Goal: Task Accomplishment & Management: Use online tool/utility

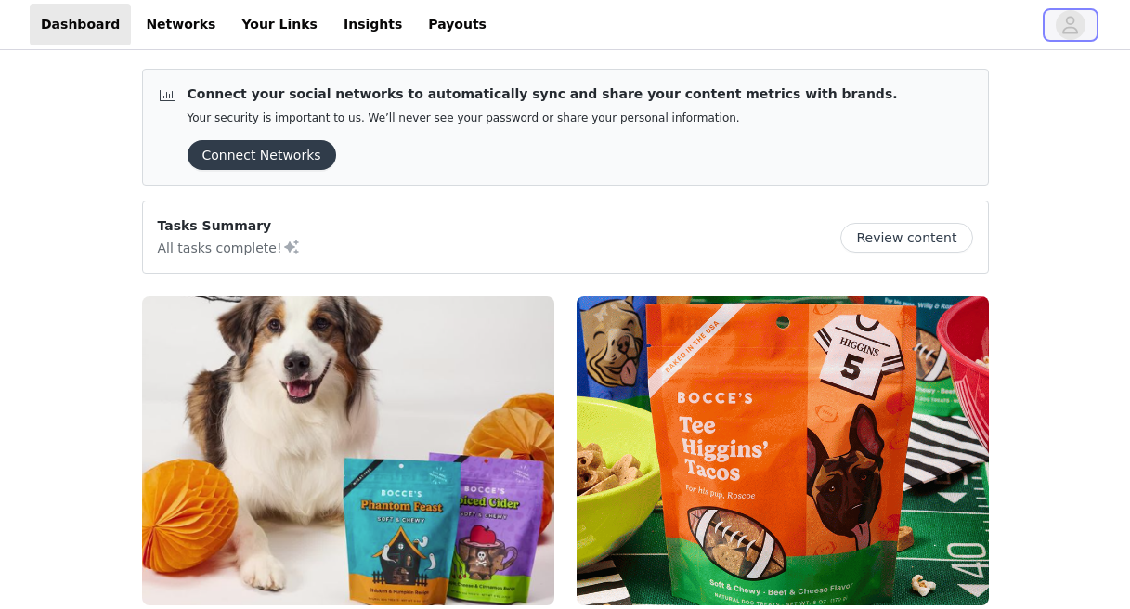
click at [1074, 29] on icon "avatar" at bounding box center [1070, 25] width 18 height 30
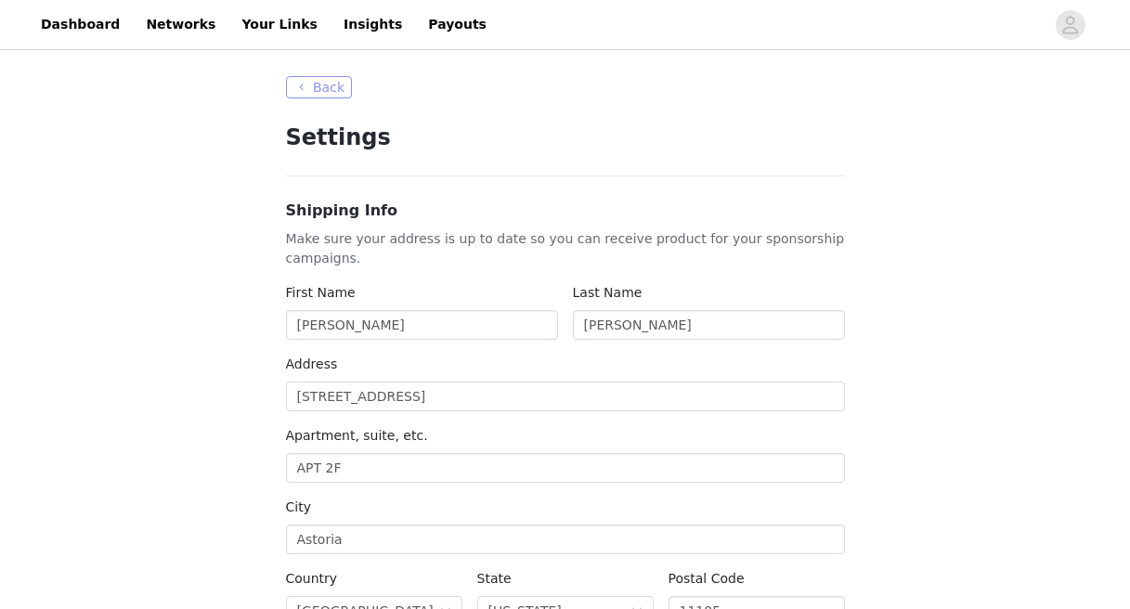
click at [317, 90] on button "Back" at bounding box center [319, 87] width 67 height 22
click at [311, 82] on button "Back" at bounding box center [319, 87] width 67 height 22
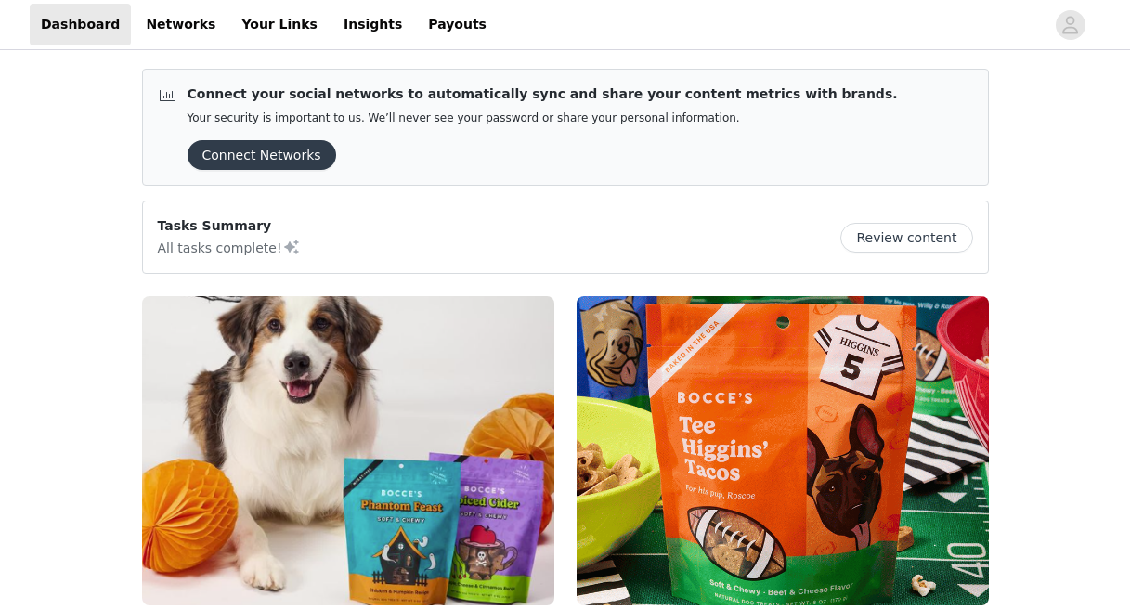
click at [274, 154] on button "Connect Networks" at bounding box center [262, 155] width 149 height 30
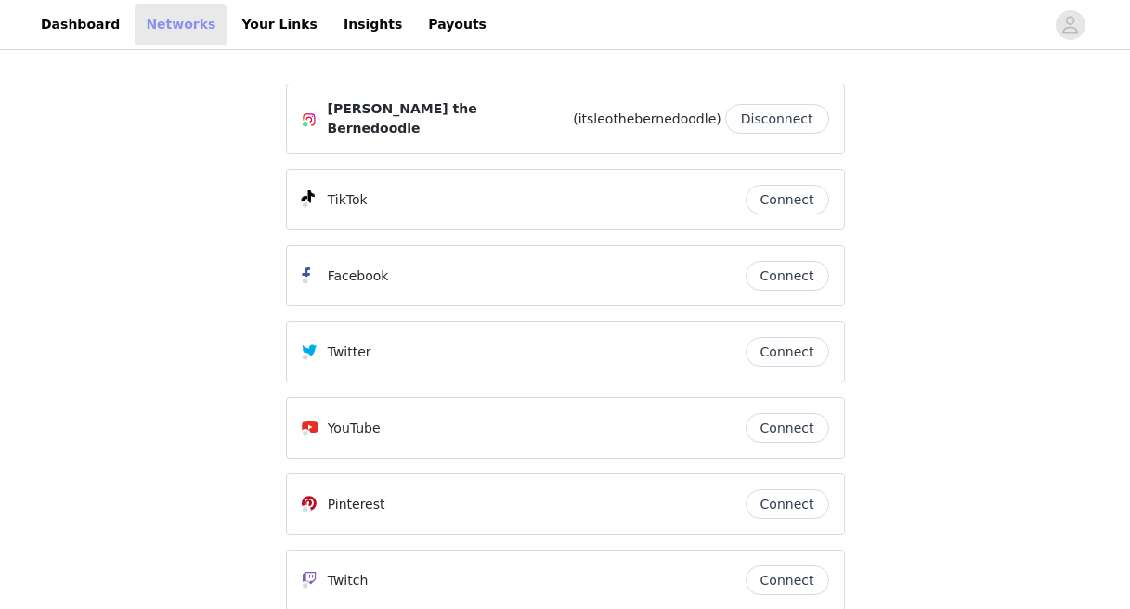
click at [149, 33] on link "Networks" at bounding box center [181, 25] width 92 height 42
click at [86, 23] on link "Dashboard" at bounding box center [80, 25] width 101 height 42
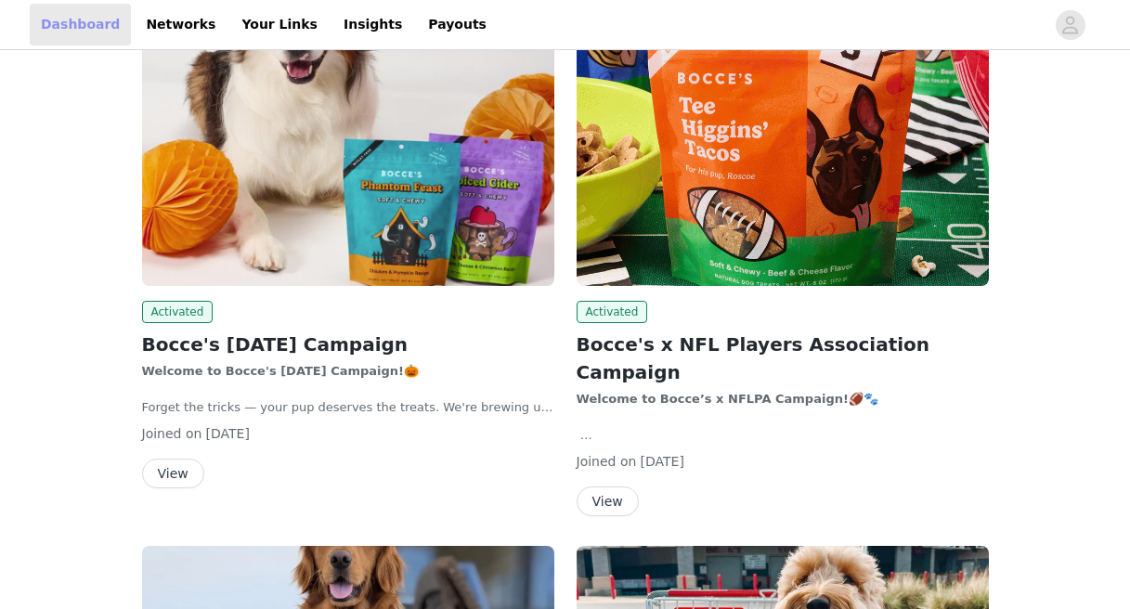
scroll to position [396, 0]
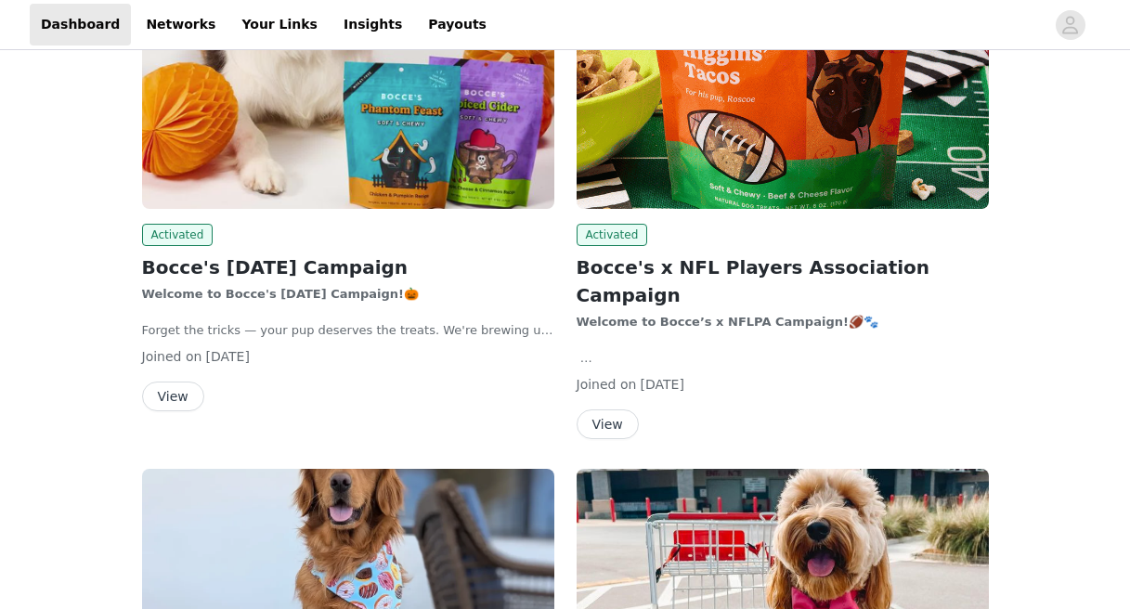
click at [620, 409] on button "View" at bounding box center [607, 424] width 62 height 30
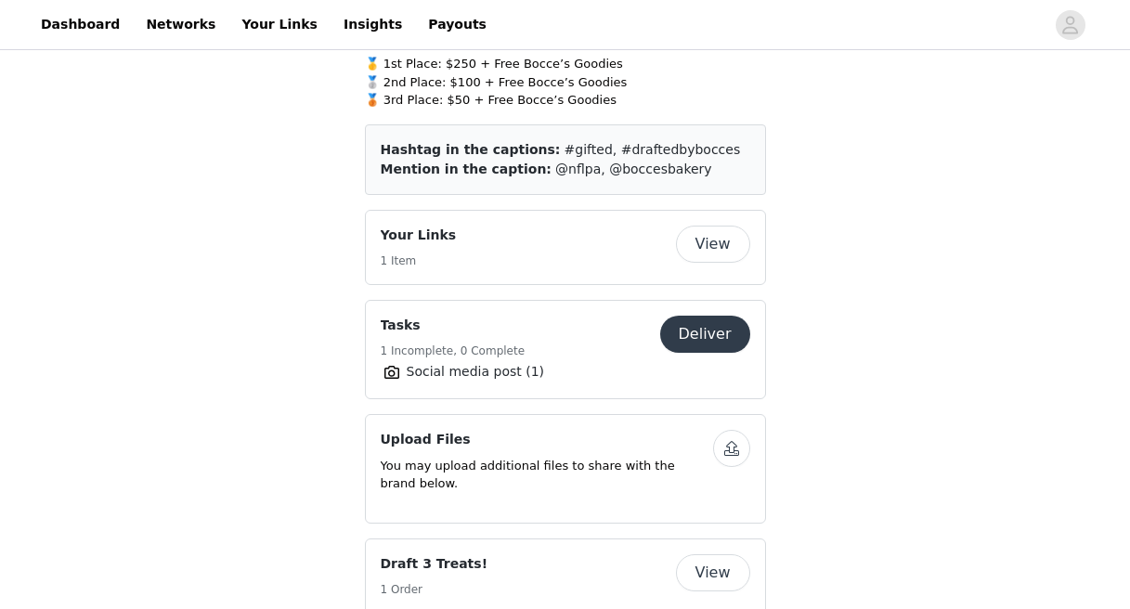
scroll to position [1074, 0]
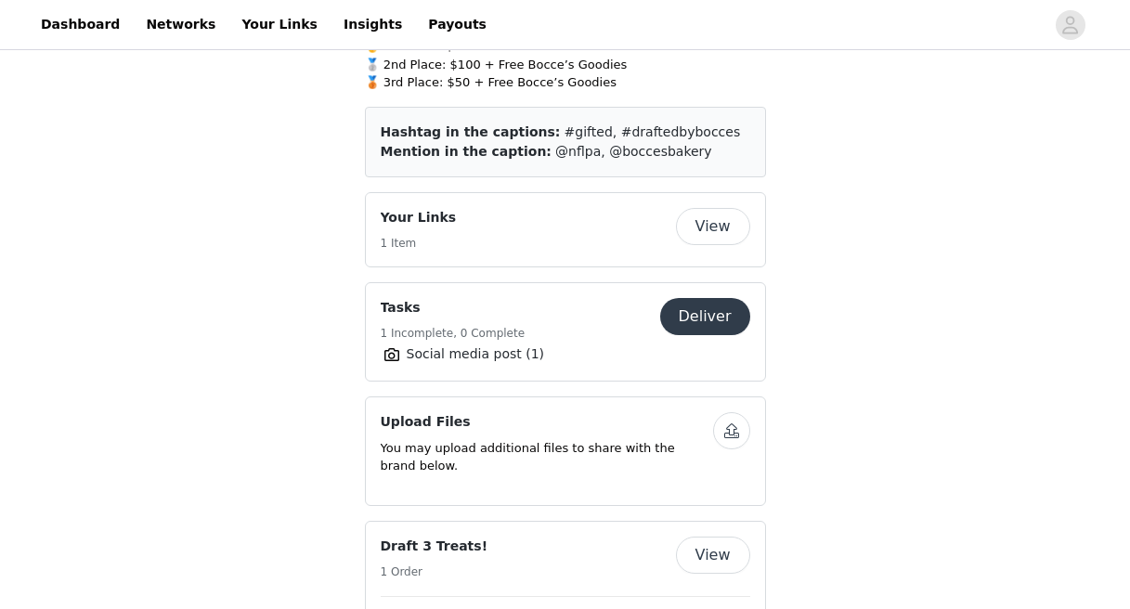
click at [708, 303] on button "Deliver" at bounding box center [705, 316] width 90 height 37
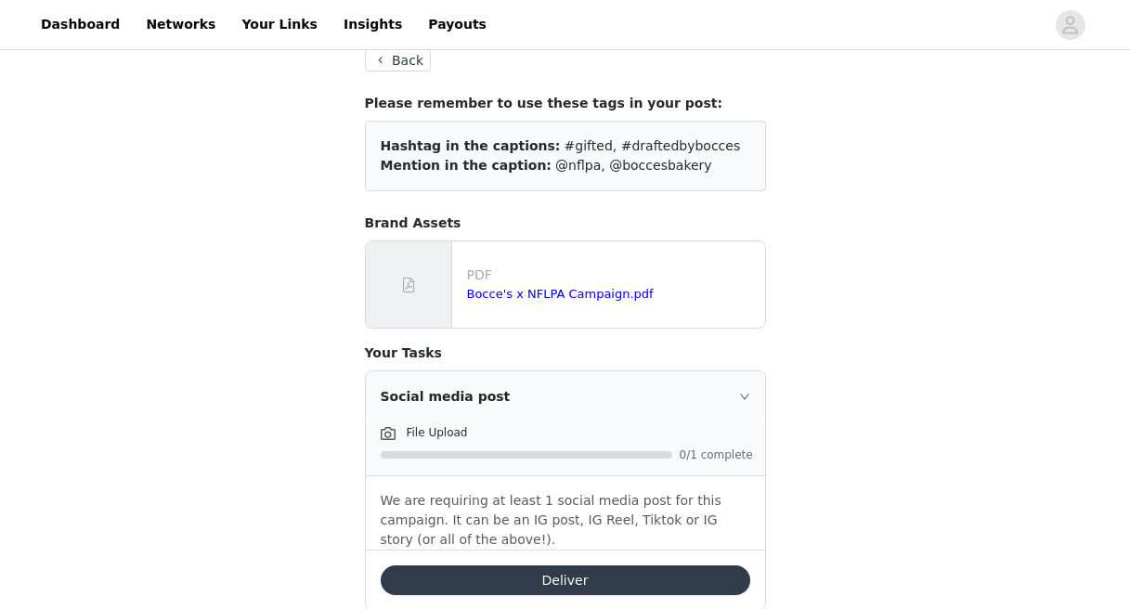
scroll to position [155, 0]
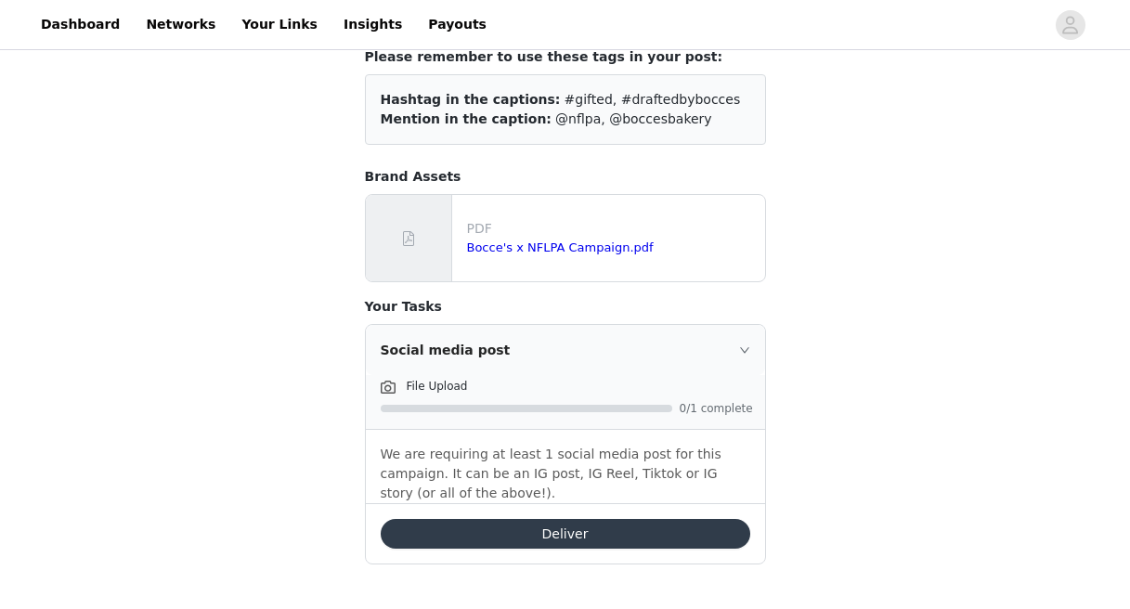
click at [421, 387] on span "File Upload" at bounding box center [437, 386] width 61 height 13
click at [453, 528] on button "Deliver" at bounding box center [565, 534] width 369 height 30
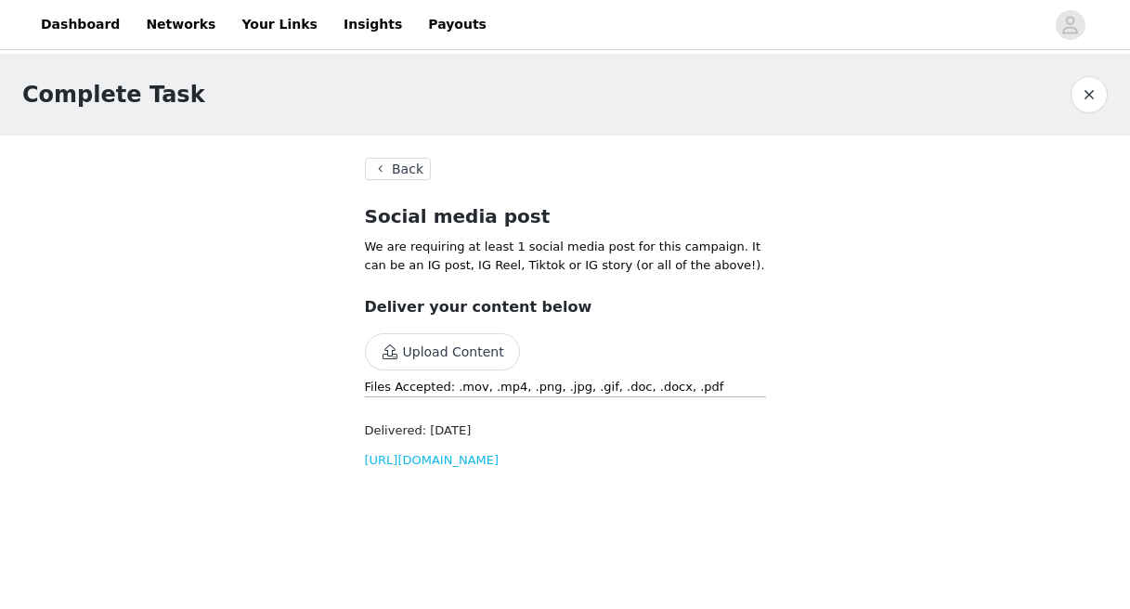
click at [395, 167] on button "Back" at bounding box center [398, 169] width 67 height 22
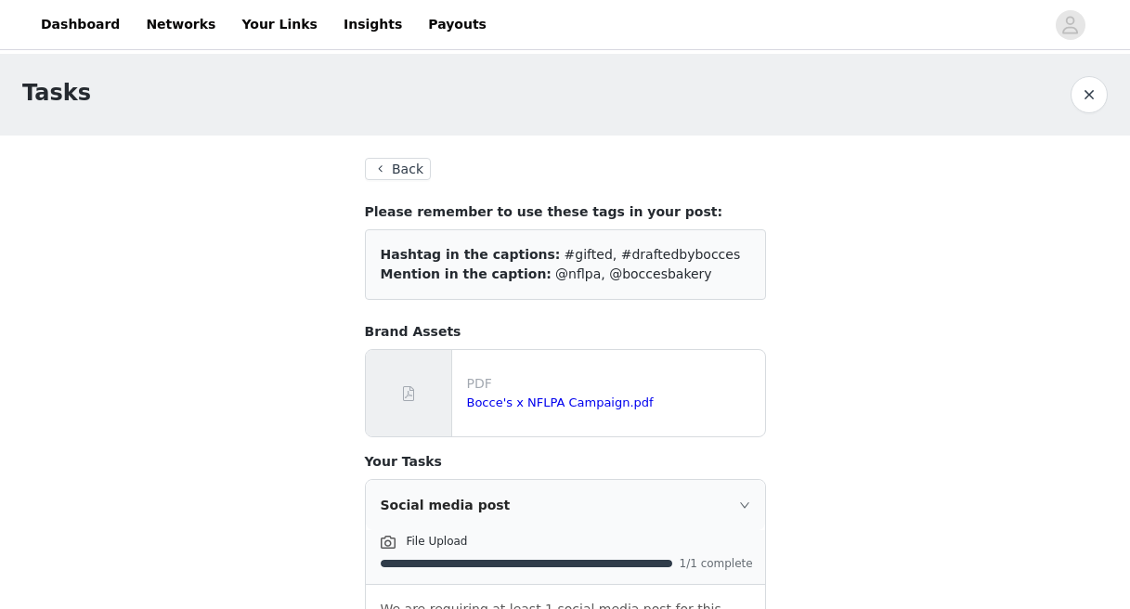
click at [409, 170] on button "Back" at bounding box center [398, 169] width 67 height 22
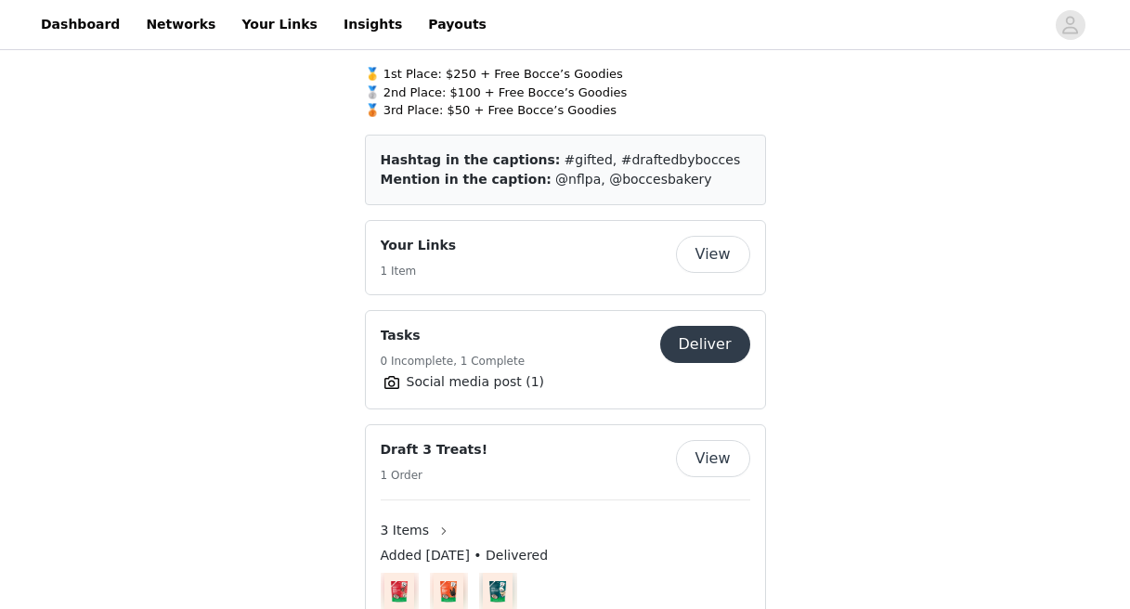
scroll to position [1042, 0]
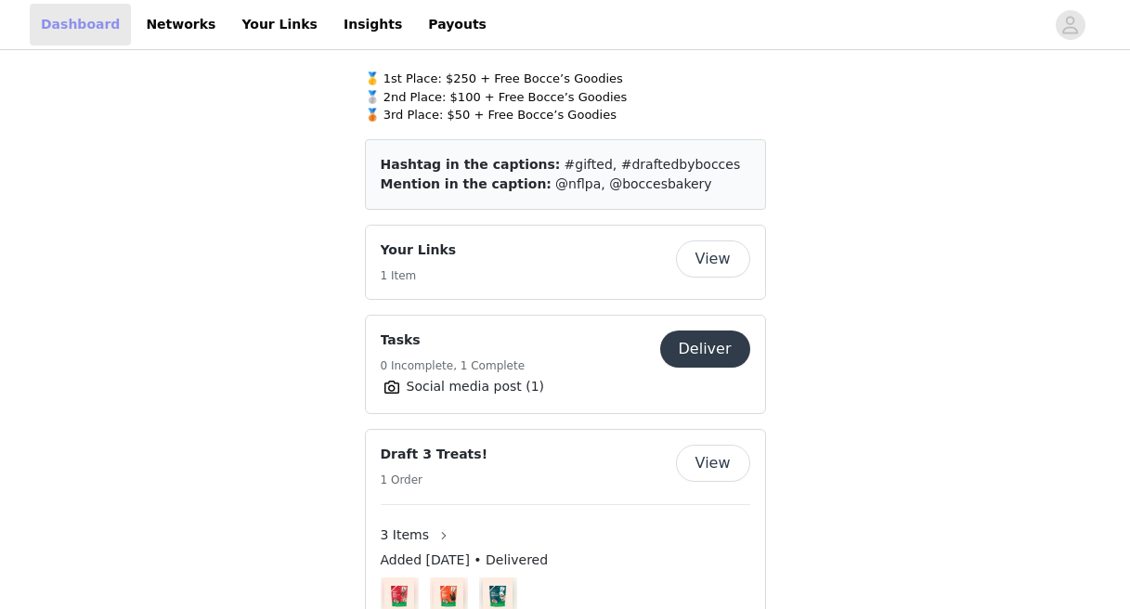
click at [97, 29] on link "Dashboard" at bounding box center [80, 25] width 101 height 42
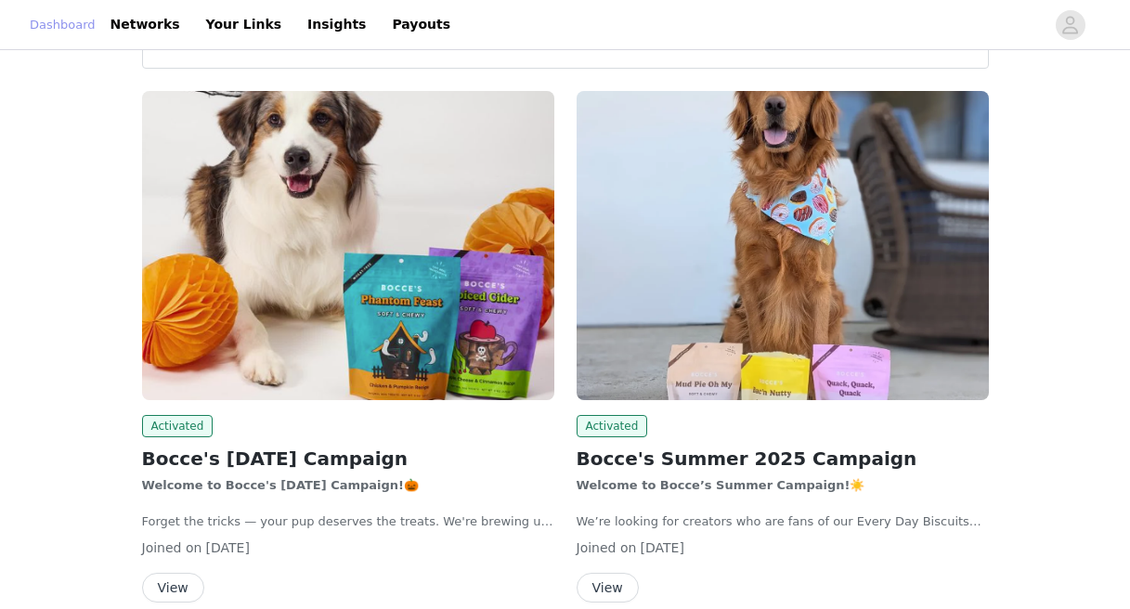
scroll to position [207, 0]
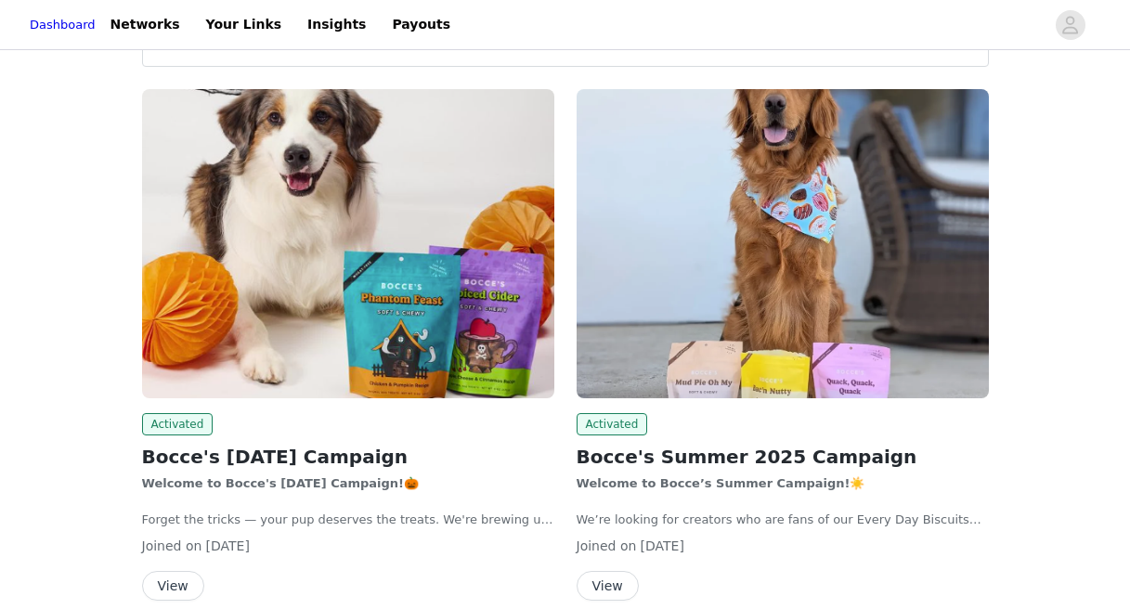
click at [669, 321] on img at bounding box center [782, 243] width 412 height 309
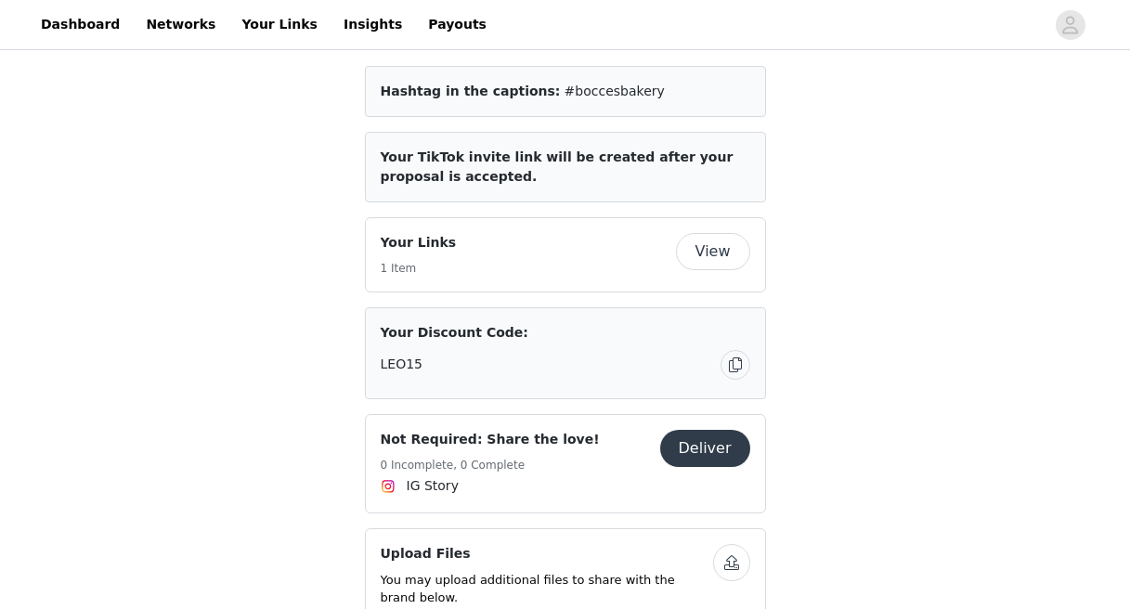
scroll to position [207, 0]
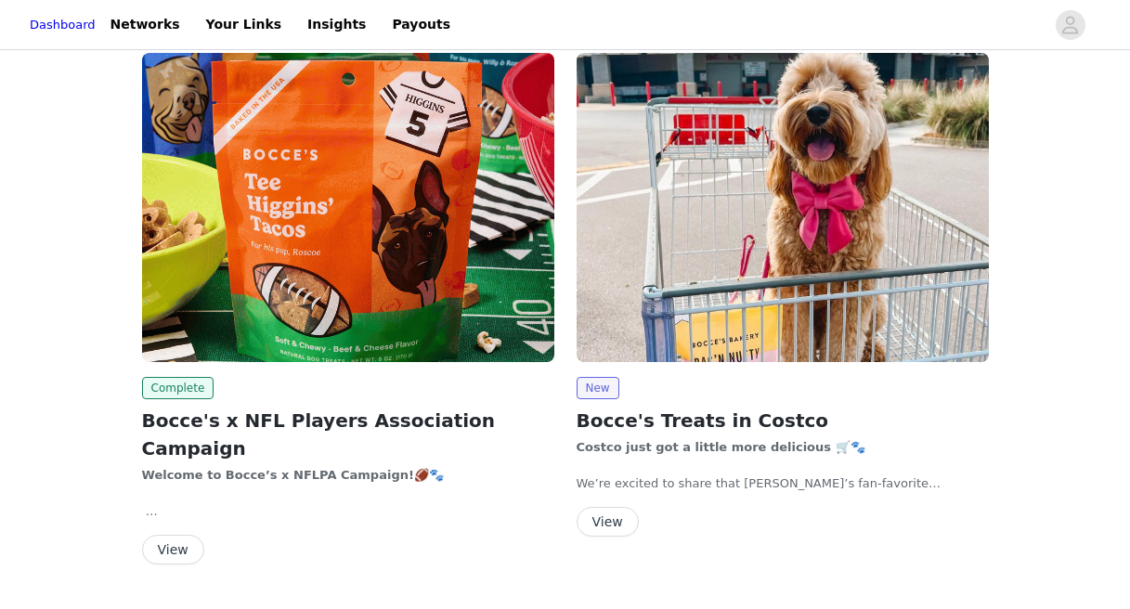
scroll to position [806, 0]
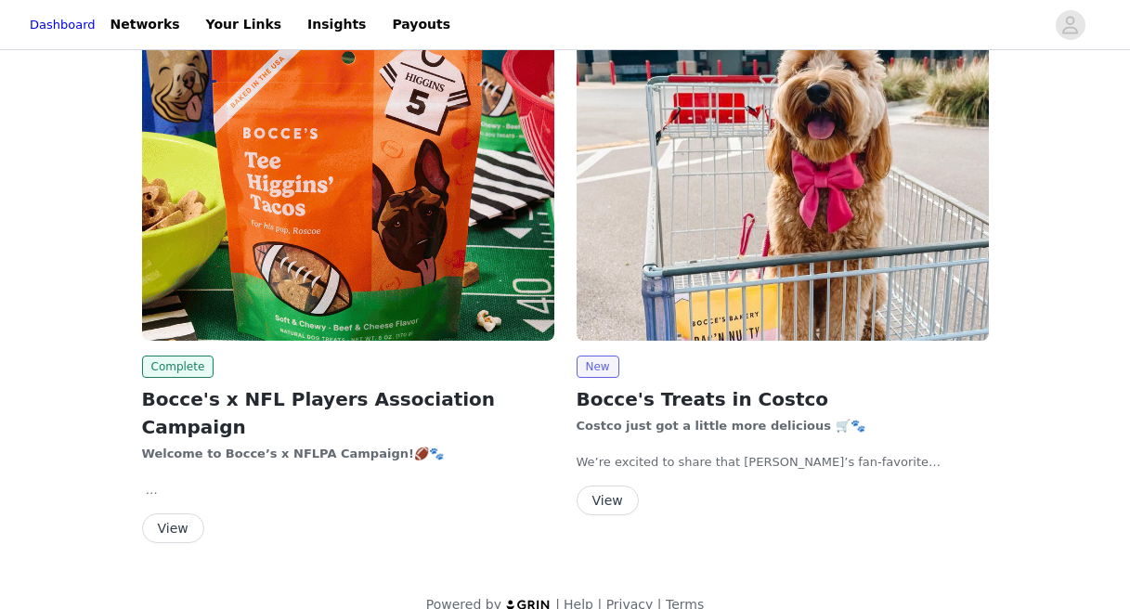
click at [428, 262] on img at bounding box center [348, 186] width 412 height 309
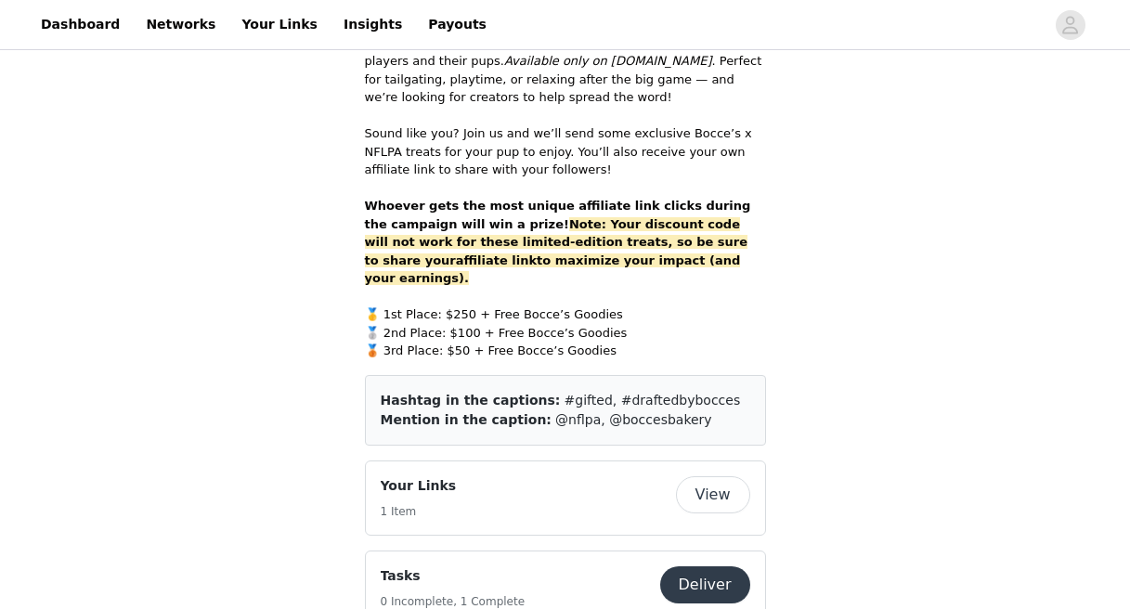
scroll to position [586, 0]
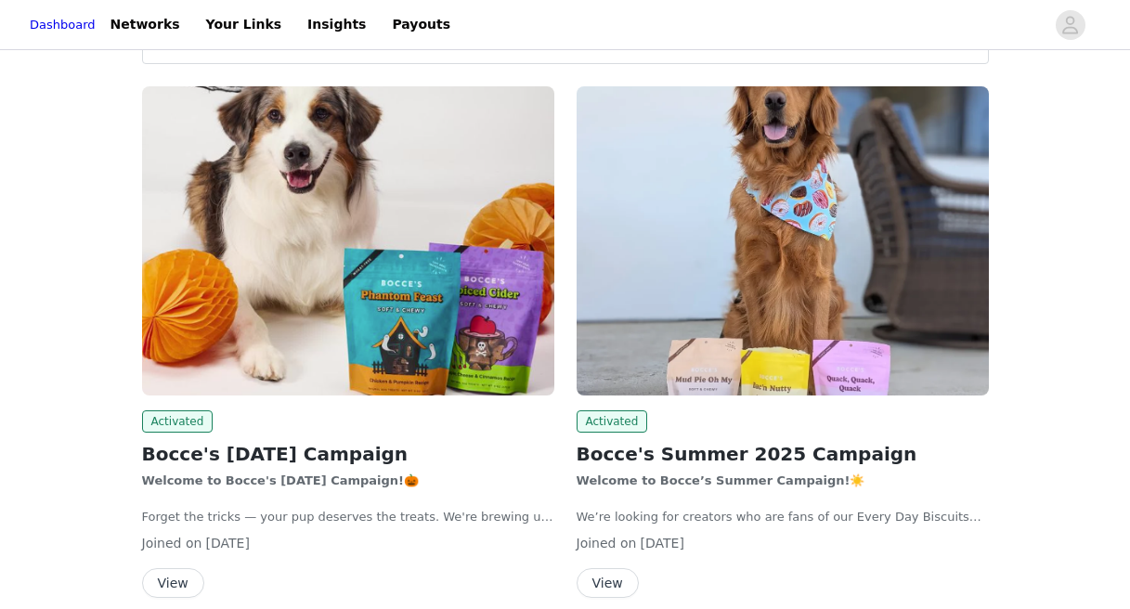
click at [385, 228] on img at bounding box center [348, 240] width 412 height 309
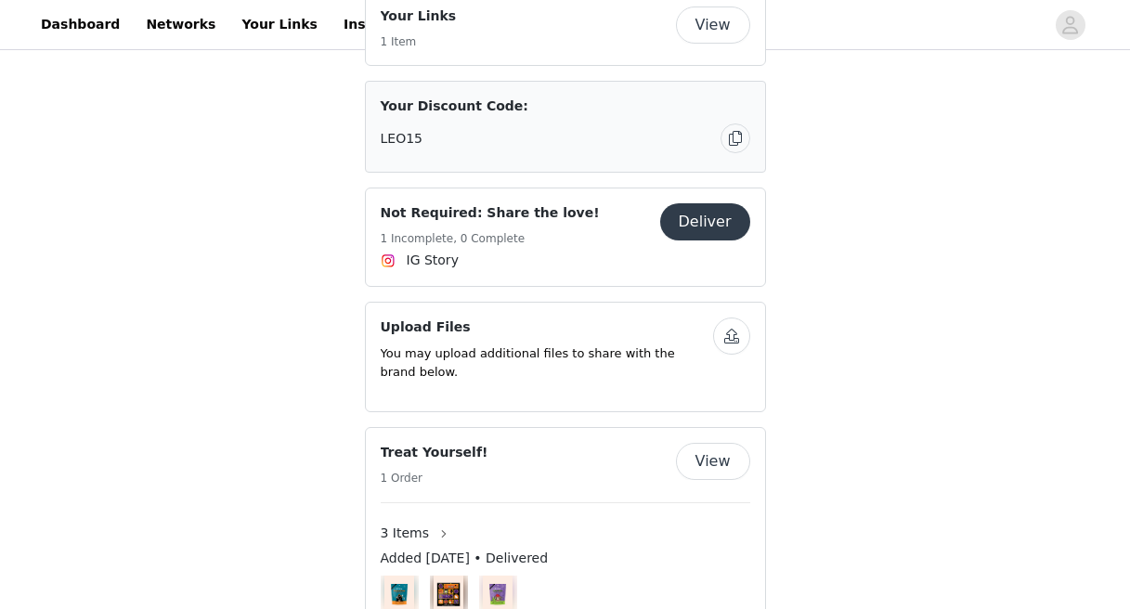
scroll to position [210, 0]
